Goal: Task Accomplishment & Management: Use online tool/utility

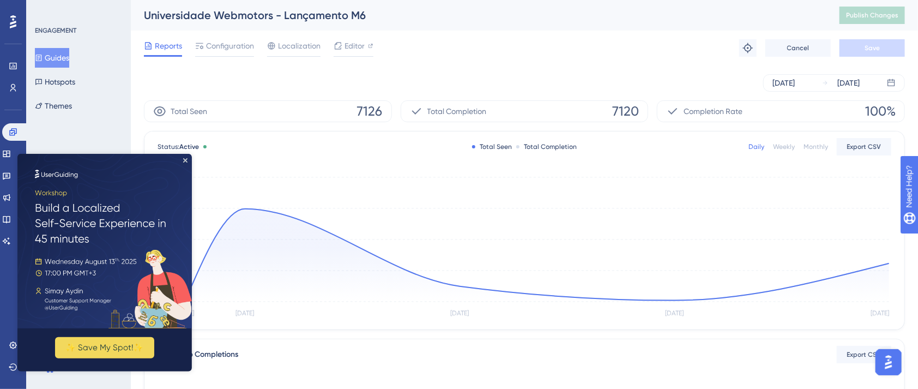
click at [183, 158] on icon "Close Preview" at bounding box center [185, 160] width 4 height 4
